Goal: Navigation & Orientation: Understand site structure

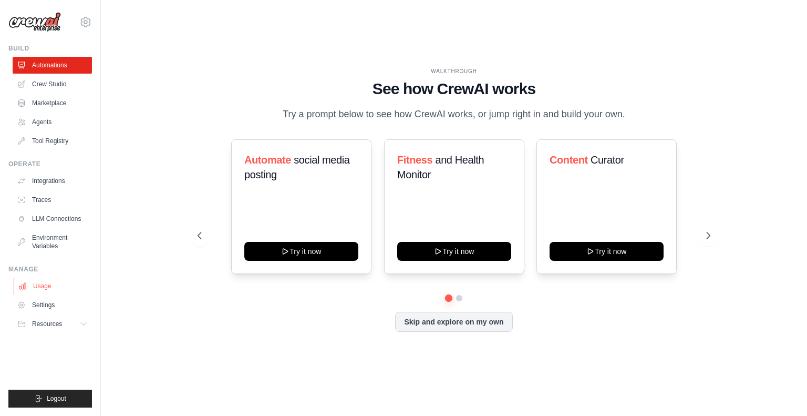
click at [46, 284] on link "Usage" at bounding box center [53, 286] width 79 height 17
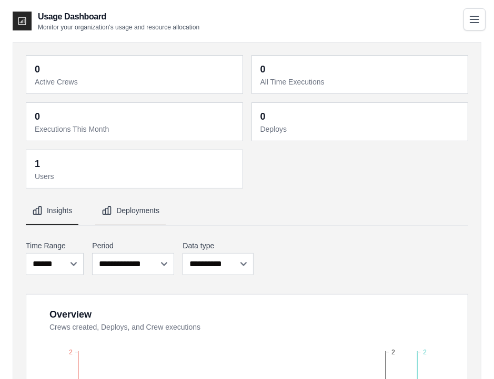
click at [150, 206] on button "Deployments" at bounding box center [130, 211] width 70 height 28
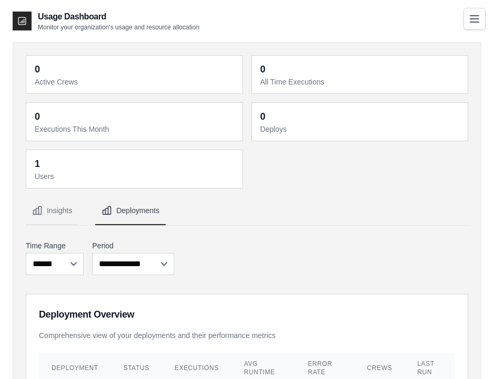
click at [473, 14] on icon "Toggle navigation" at bounding box center [474, 19] width 13 height 13
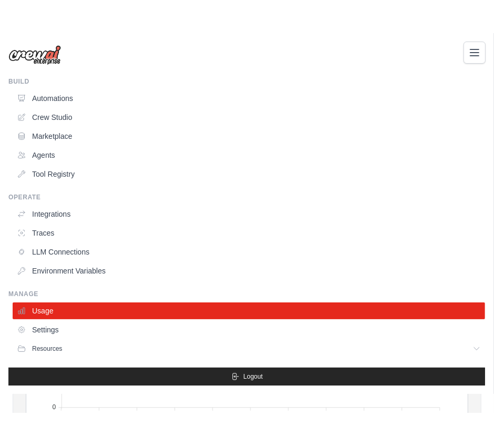
scroll to position [263, 0]
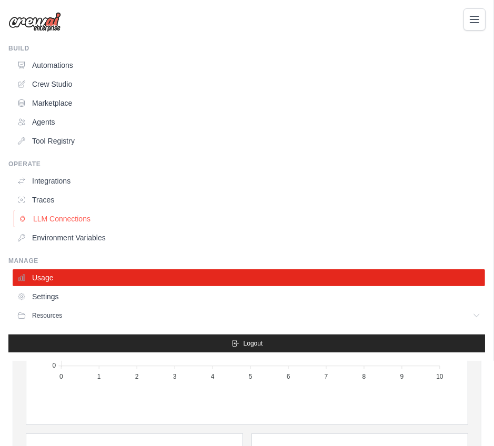
click at [100, 219] on link "LLM Connections" at bounding box center [250, 218] width 472 height 17
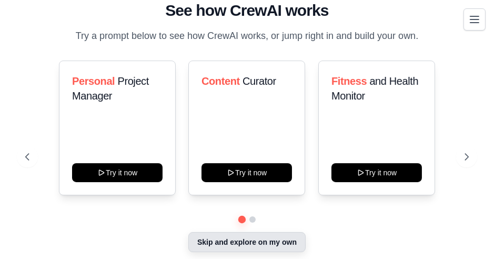
click at [230, 244] on button "Skip and explore on my own" at bounding box center [246, 242] width 117 height 20
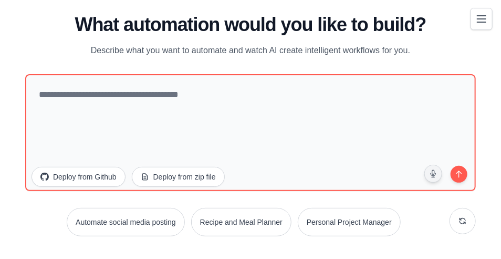
click at [477, 18] on icon "Toggle navigation" at bounding box center [482, 19] width 13 height 13
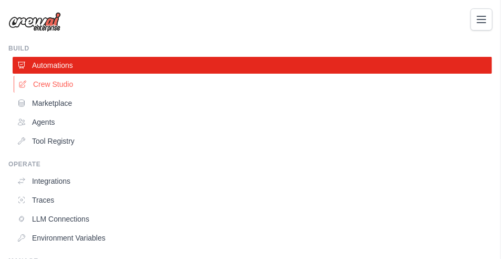
click at [68, 86] on link "Crew Studio" at bounding box center [254, 84] width 480 height 17
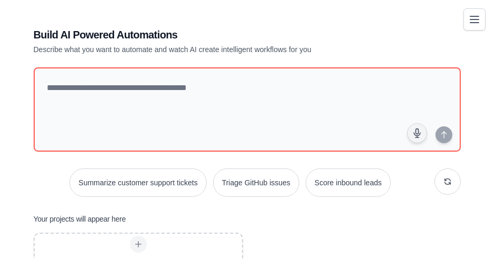
click at [453, 19] on div "Build AI Powered Automations Describe what you want to automate and watch AI cr…" at bounding box center [247, 214] width 452 height 407
click at [475, 13] on icon "Toggle navigation" at bounding box center [474, 19] width 13 height 13
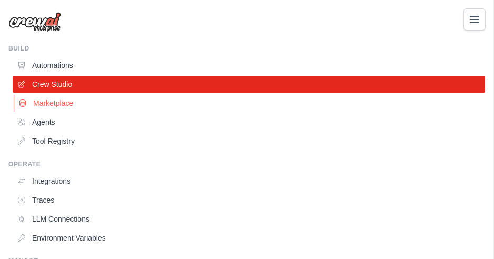
click at [100, 102] on link "Marketplace" at bounding box center [250, 103] width 472 height 17
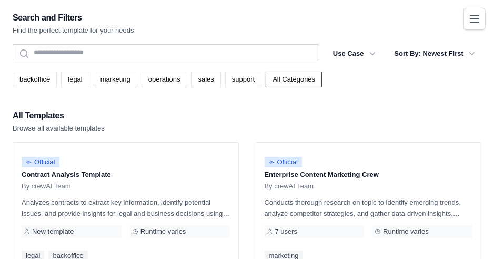
click at [481, 16] on button "Toggle navigation" at bounding box center [474, 19] width 22 height 22
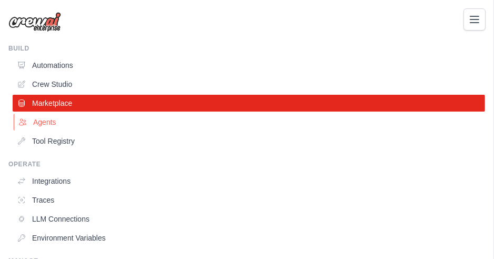
click at [84, 120] on link "Agents" at bounding box center [250, 122] width 472 height 17
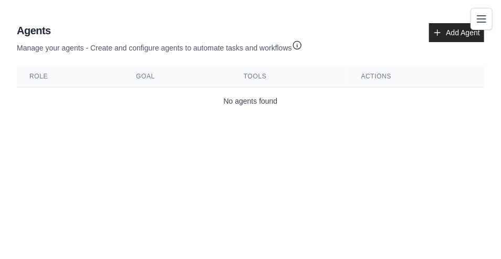
click at [484, 18] on icon "Toggle navigation" at bounding box center [482, 19] width 8 height 6
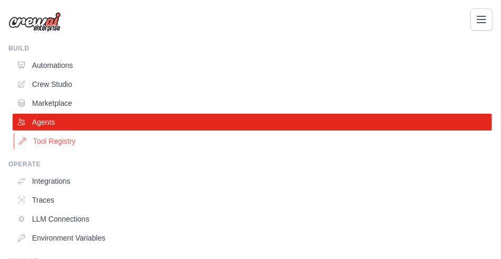
click at [100, 147] on link "Tool Registry" at bounding box center [254, 140] width 480 height 17
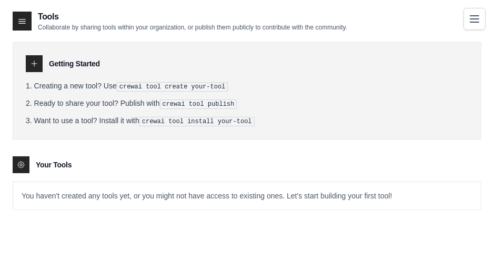
click at [472, 13] on icon "Toggle navigation" at bounding box center [474, 19] width 13 height 13
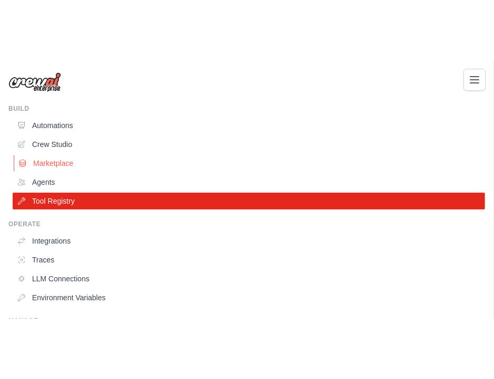
scroll to position [21, 0]
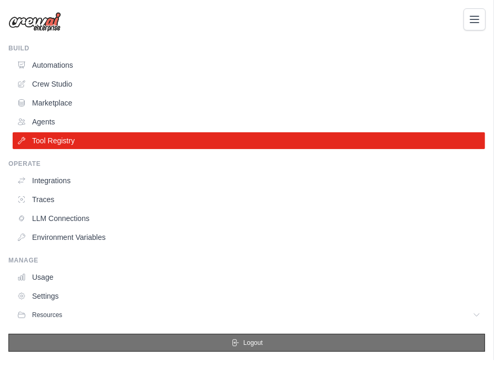
click at [223, 258] on button "Logout" at bounding box center [246, 343] width 476 height 18
